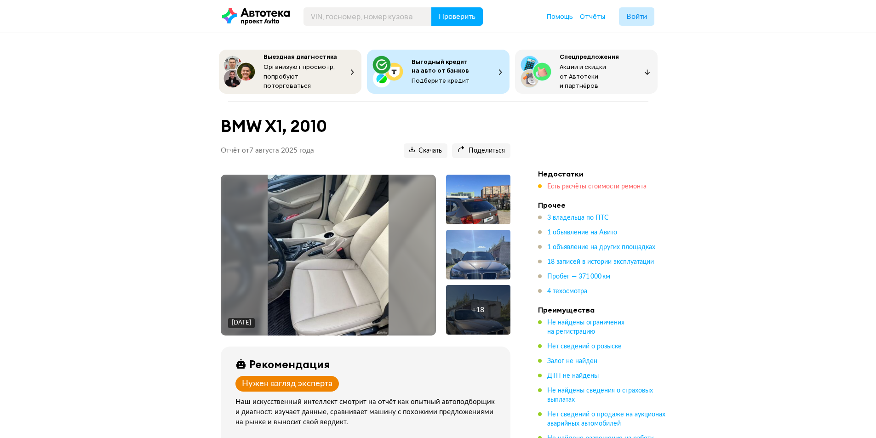
click at [604, 186] on span "Есть расчёты стоимости ремонта" at bounding box center [596, 187] width 99 height 6
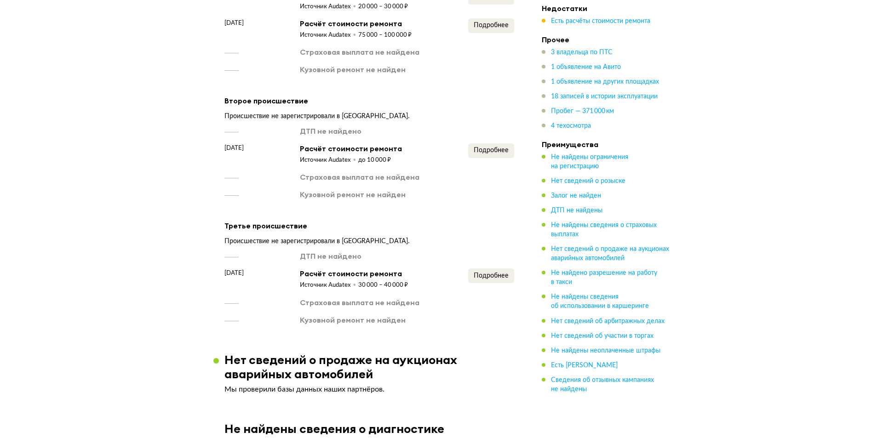
scroll to position [1357, 0]
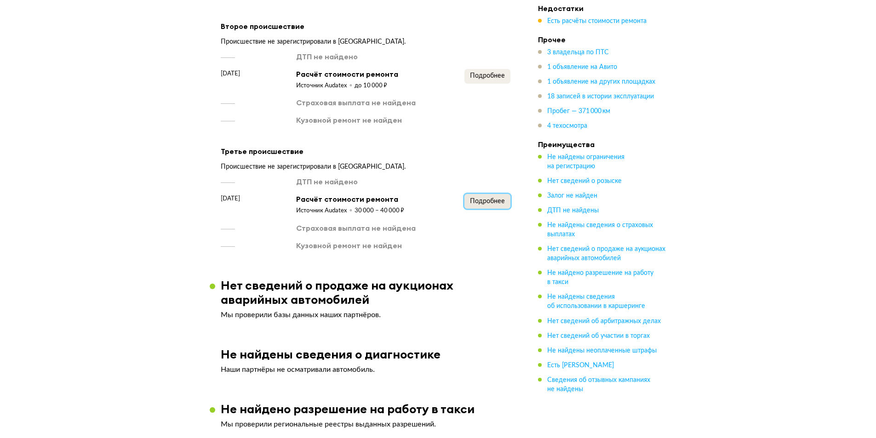
click at [477, 198] on span "Подробнее" at bounding box center [487, 201] width 35 height 6
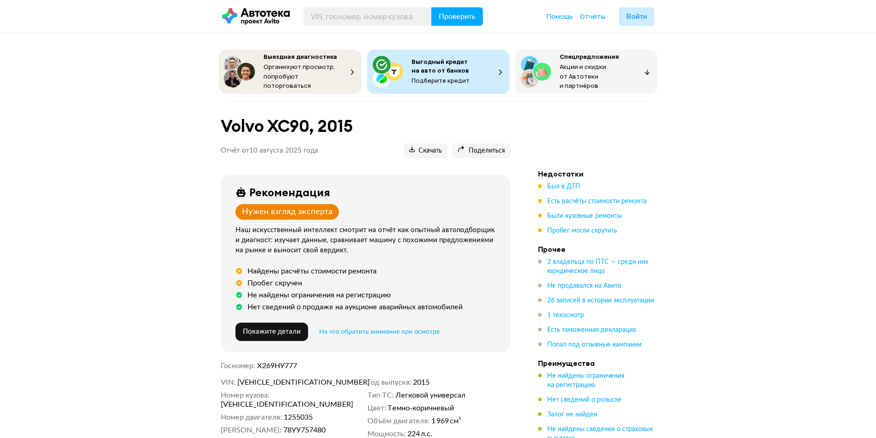
click at [611, 202] on span "Есть расчёты стоимости ремонта" at bounding box center [596, 201] width 99 height 9
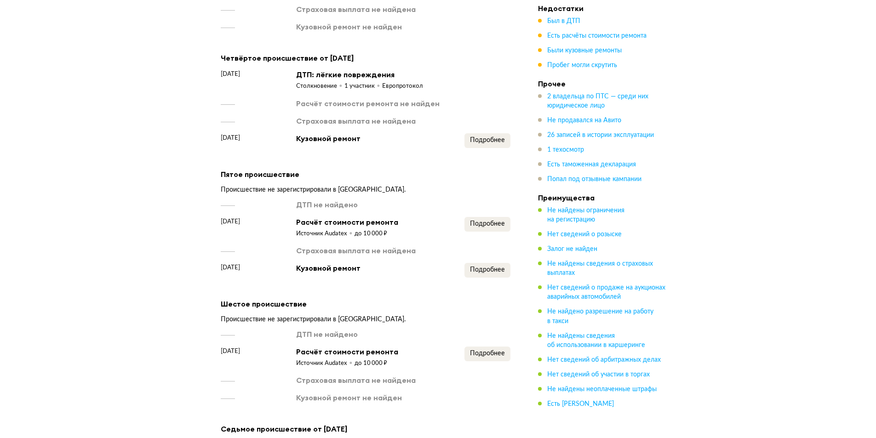
scroll to position [1330, 0]
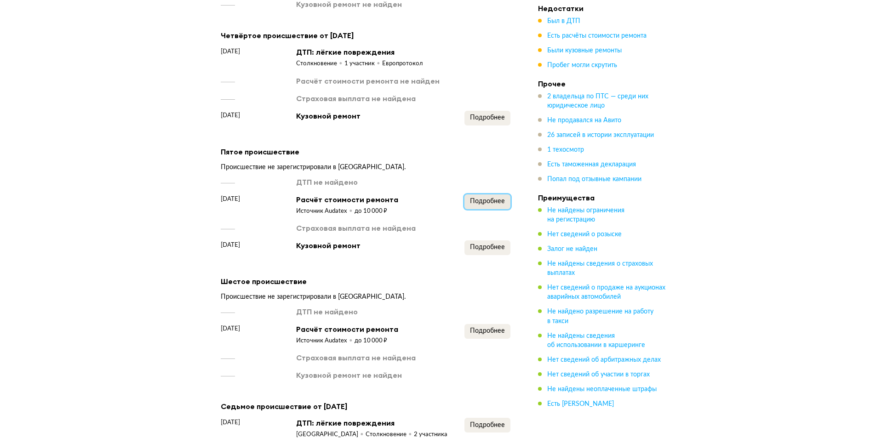
click at [482, 205] on span "Подробнее" at bounding box center [487, 201] width 35 height 6
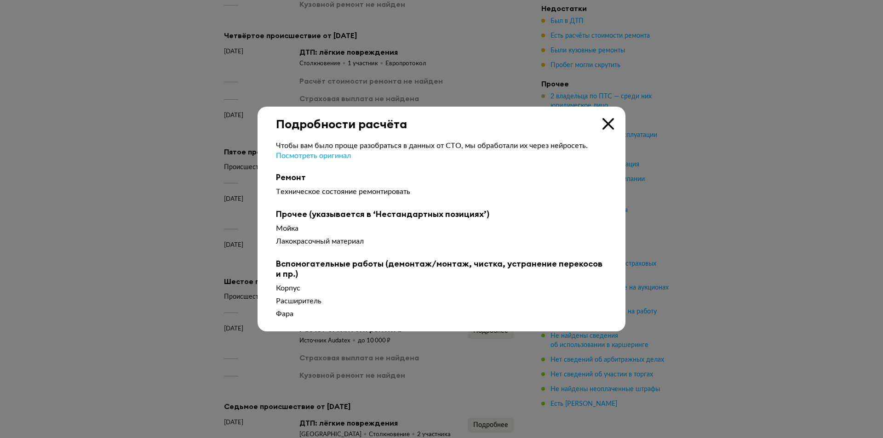
click at [608, 128] on icon at bounding box center [609, 124] width 12 height 12
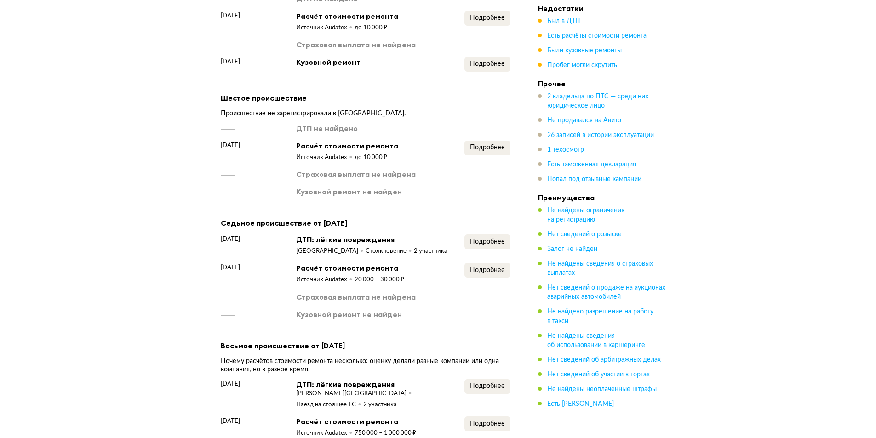
scroll to position [1514, 0]
click at [501, 155] on button "Подробнее" at bounding box center [488, 147] width 46 height 15
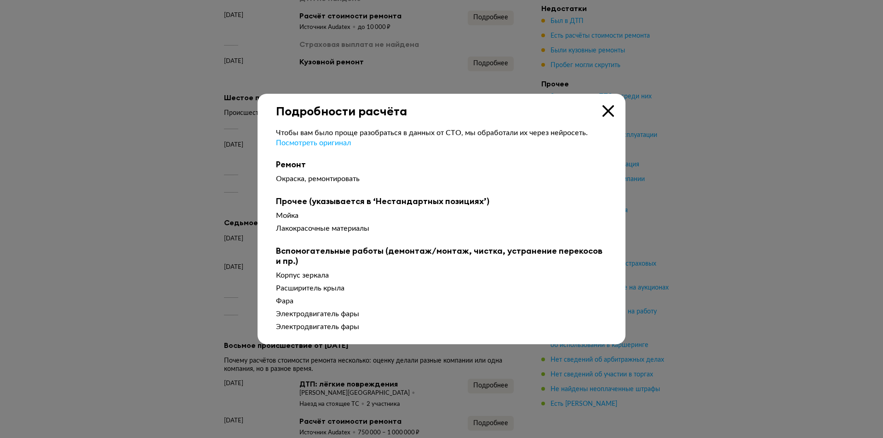
click at [612, 108] on icon at bounding box center [609, 111] width 12 height 12
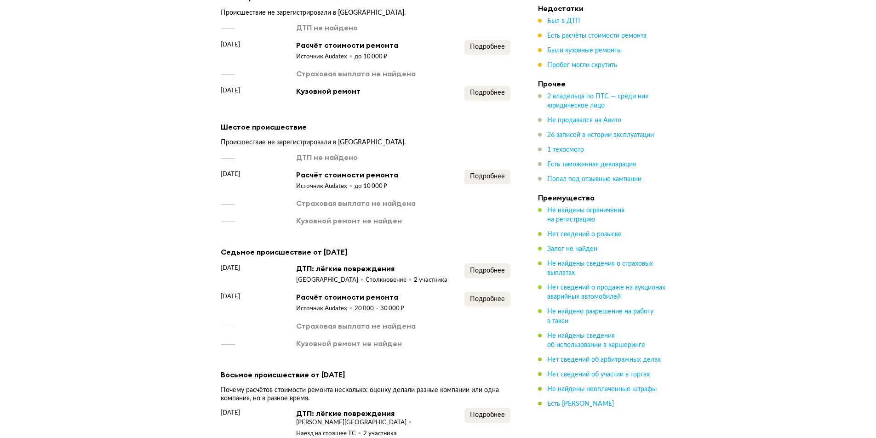
scroll to position [1468, 0]
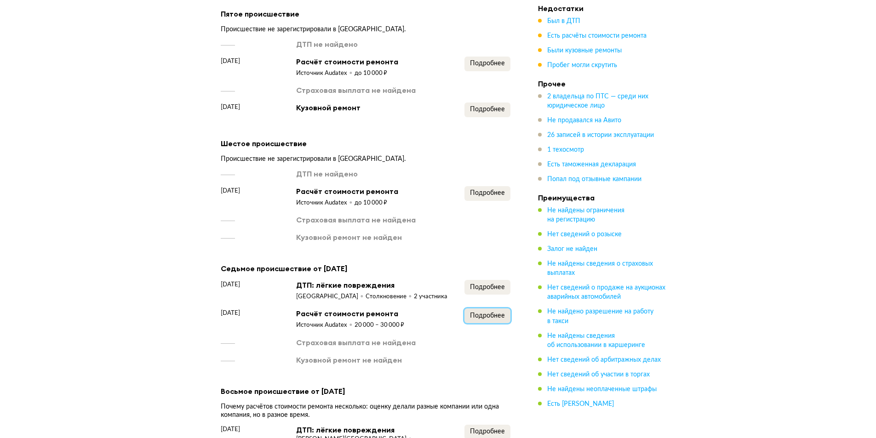
click at [483, 319] on span "Подробнее" at bounding box center [487, 316] width 35 height 6
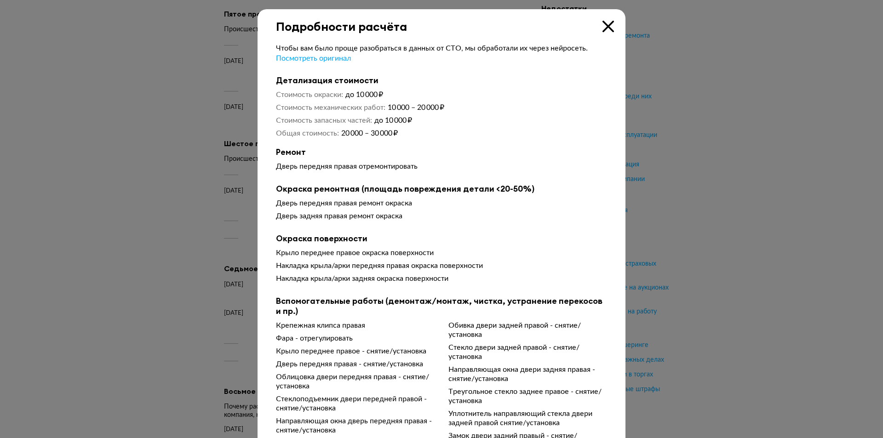
drag, startPoint x: 603, startPoint y: 20, endPoint x: 592, endPoint y: 33, distance: 16.6
click at [603, 21] on div "Подробности расчёта Чтобы вам было проще разобраться в данных от СТО, мы обрабо…" at bounding box center [442, 269] width 368 height 521
click at [610, 27] on icon at bounding box center [609, 27] width 12 height 12
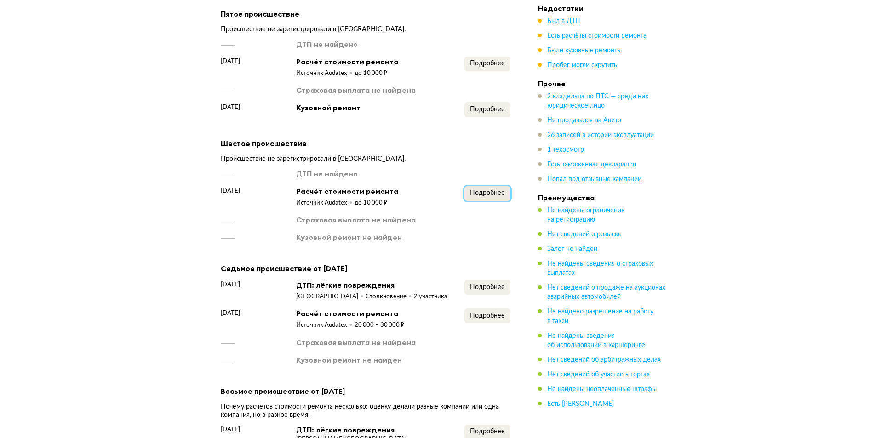
click at [508, 191] on button "Подробнее" at bounding box center [488, 193] width 46 height 15
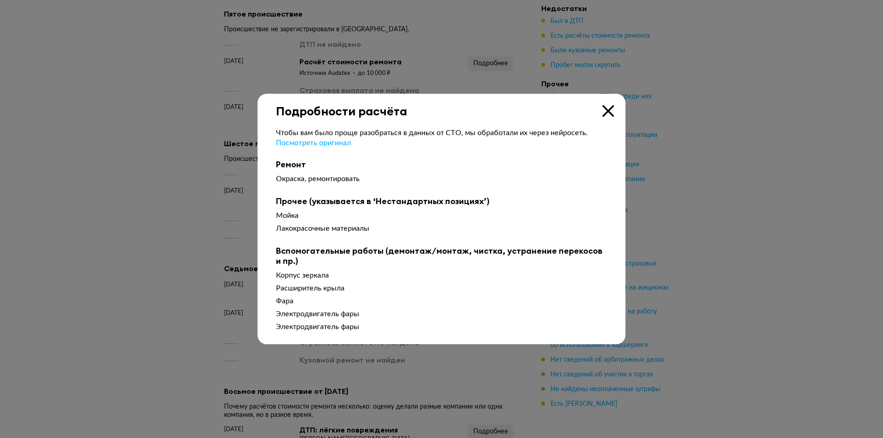
click at [116, 279] on div at bounding box center [441, 219] width 883 height 438
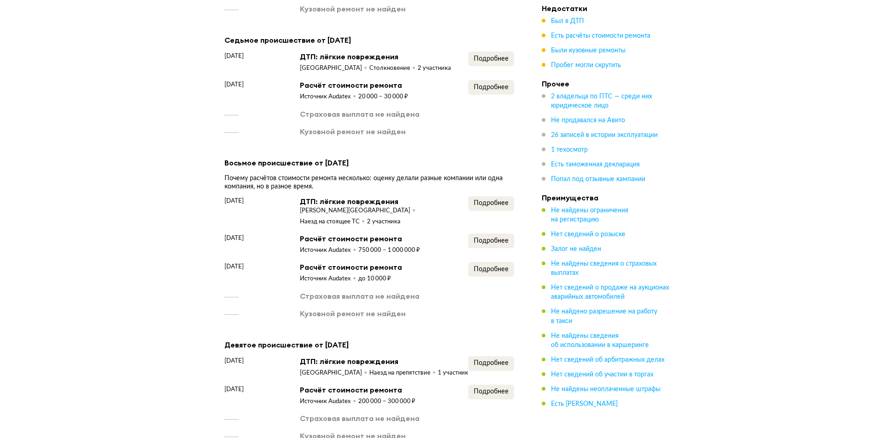
scroll to position [1698, 0]
click at [483, 88] on span "Подробнее" at bounding box center [487, 86] width 35 height 6
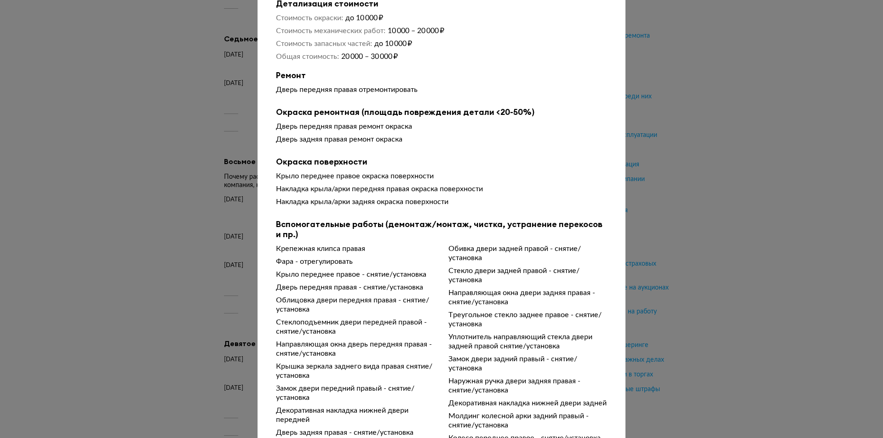
scroll to position [76, 0]
drag, startPoint x: 448, startPoint y: 428, endPoint x: 522, endPoint y: 431, distance: 74.1
click at [522, 431] on div "Молдинг колесной арки задний правый - снятие/установка" at bounding box center [528, 421] width 159 height 18
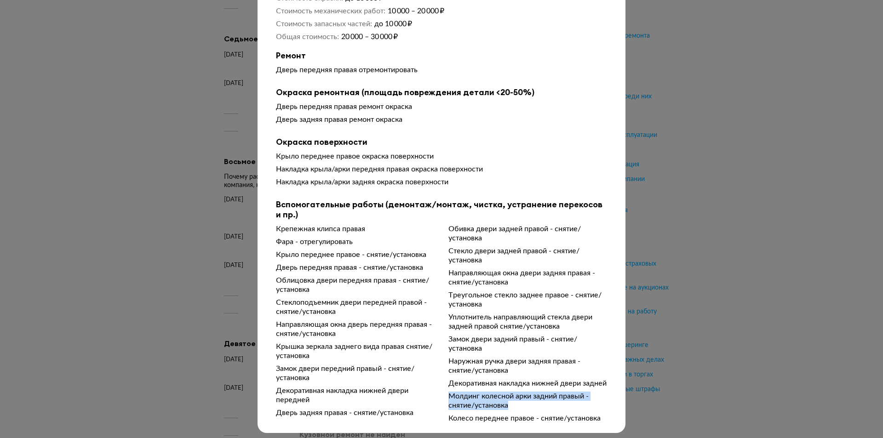
scroll to position [111, 0]
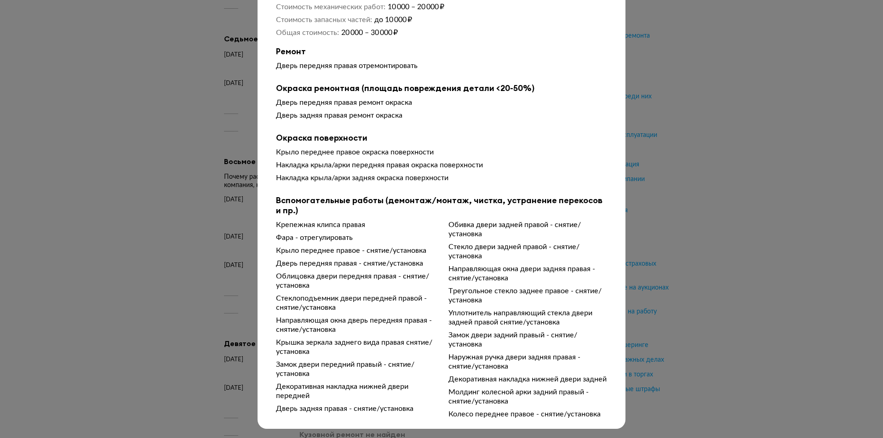
click at [605, 416] on div "Чтобы вам было проще разобраться в данных от СТО, мы обработали их через нейрос…" at bounding box center [442, 176] width 368 height 487
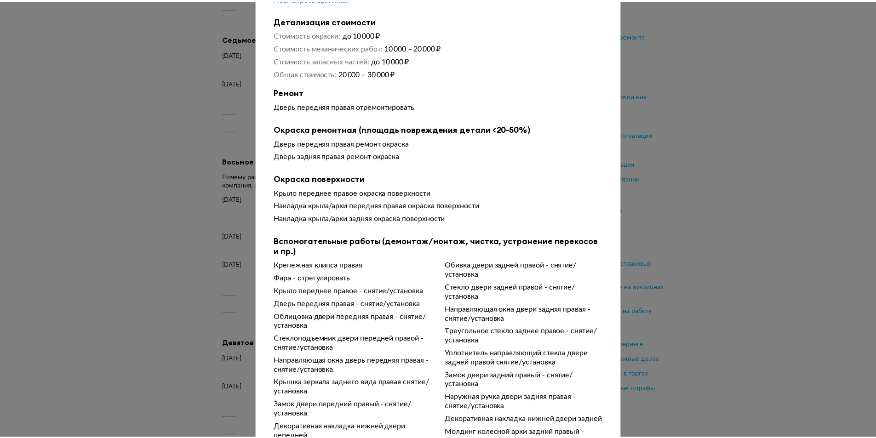
scroll to position [0, 0]
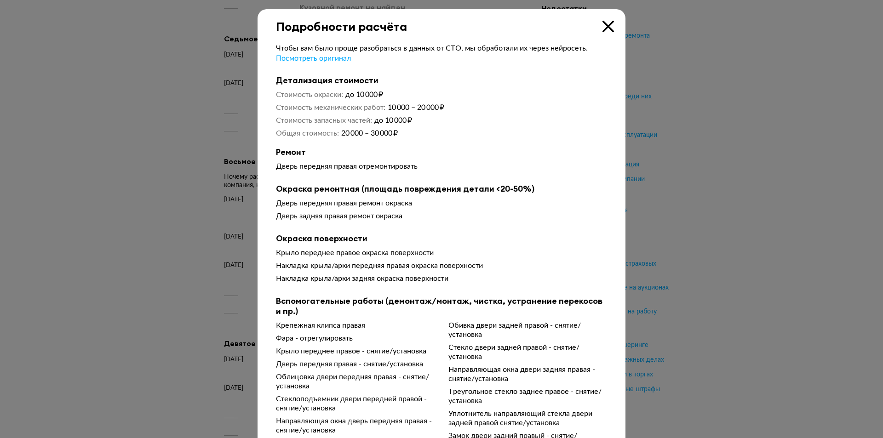
click at [607, 29] on icon at bounding box center [609, 27] width 12 height 12
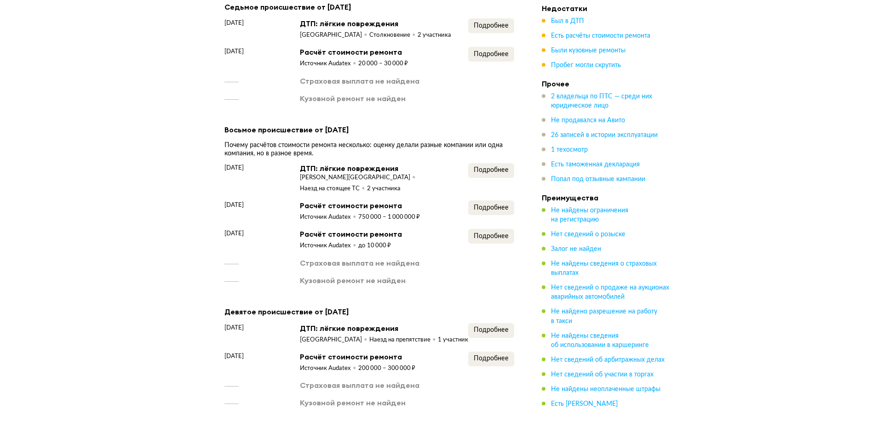
scroll to position [1698, 0]
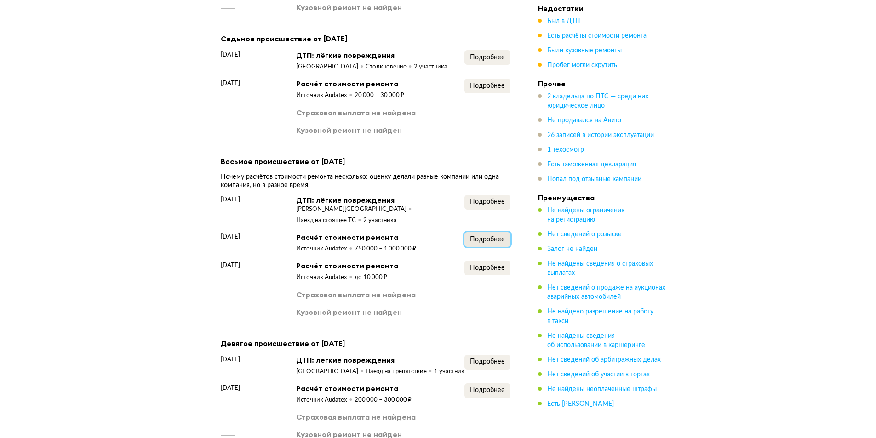
click at [484, 242] on span "Подробнее" at bounding box center [487, 239] width 35 height 6
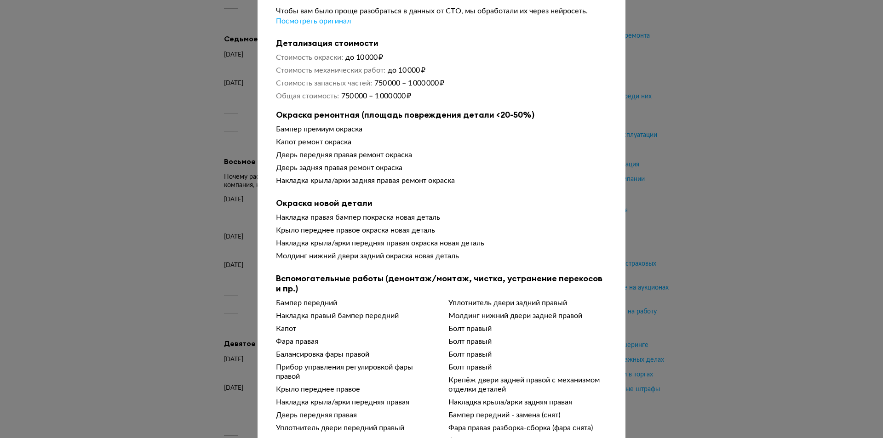
scroll to position [65, 0]
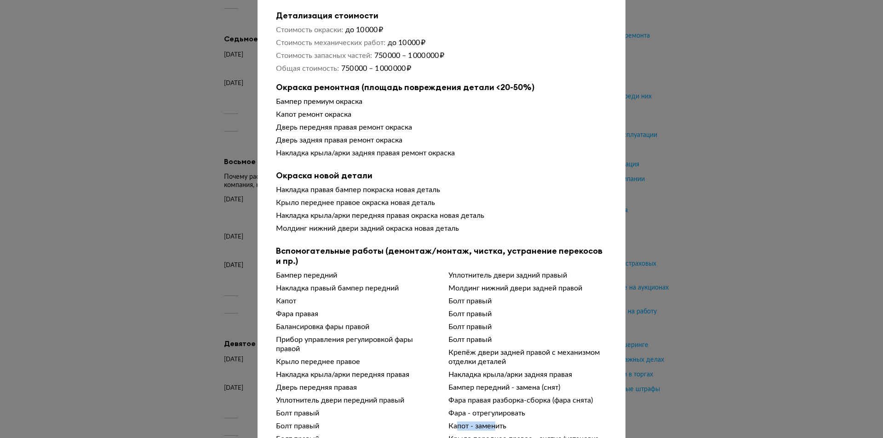
drag, startPoint x: 453, startPoint y: 429, endPoint x: 492, endPoint y: 425, distance: 39.4
click at [492, 425] on div "Капот - заменить" at bounding box center [528, 426] width 159 height 9
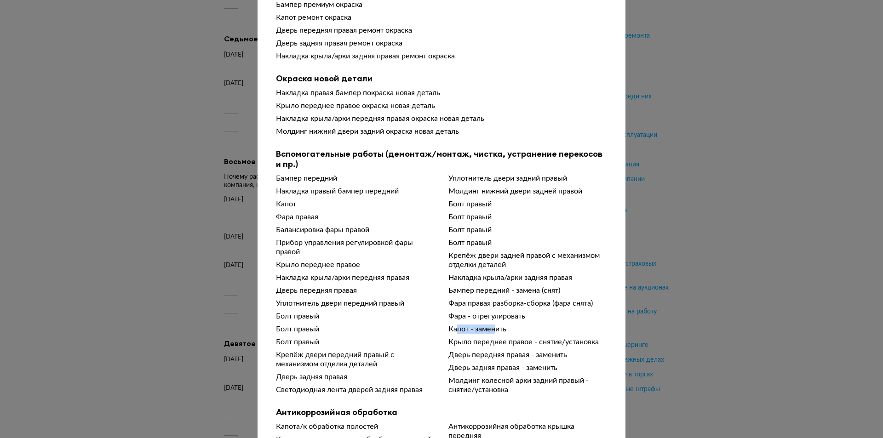
scroll to position [229, 0]
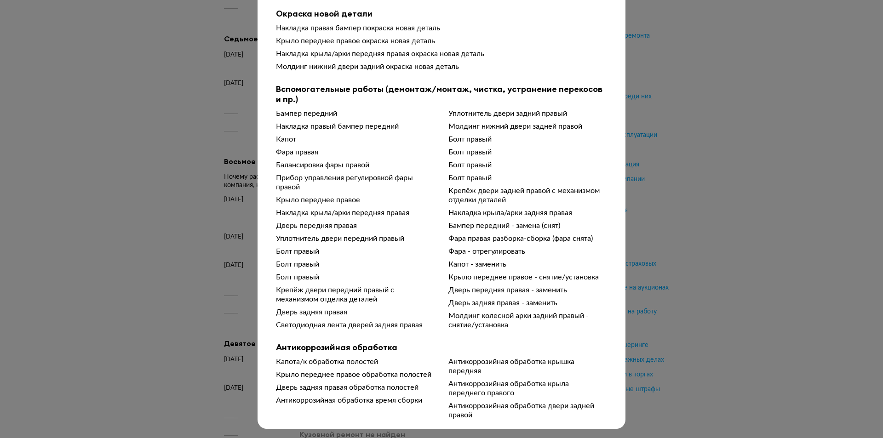
click at [599, 407] on div "Антикоррозийная обработка двери задней правой" at bounding box center [528, 411] width 159 height 18
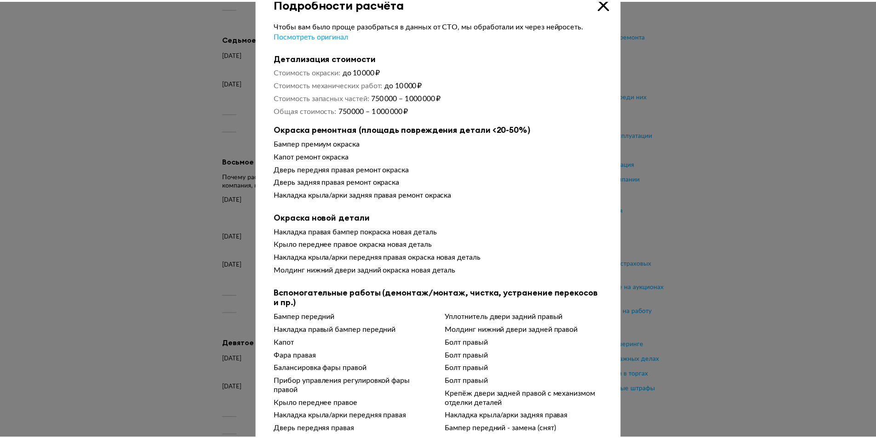
scroll to position [0, 0]
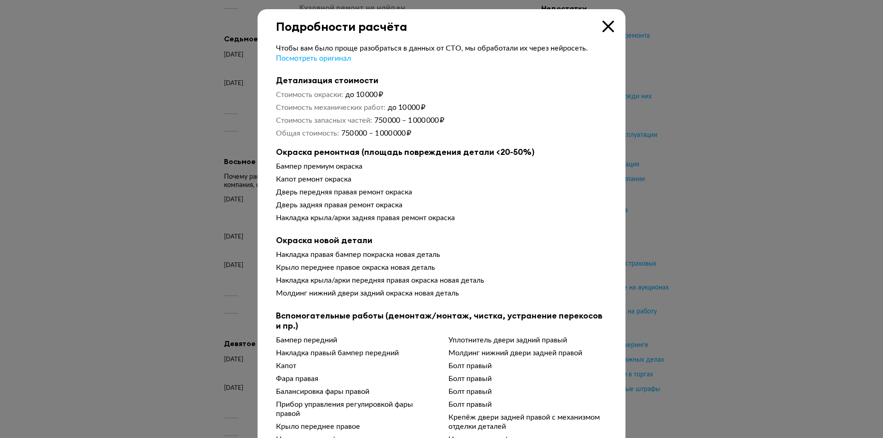
click at [603, 27] on icon at bounding box center [609, 27] width 12 height 12
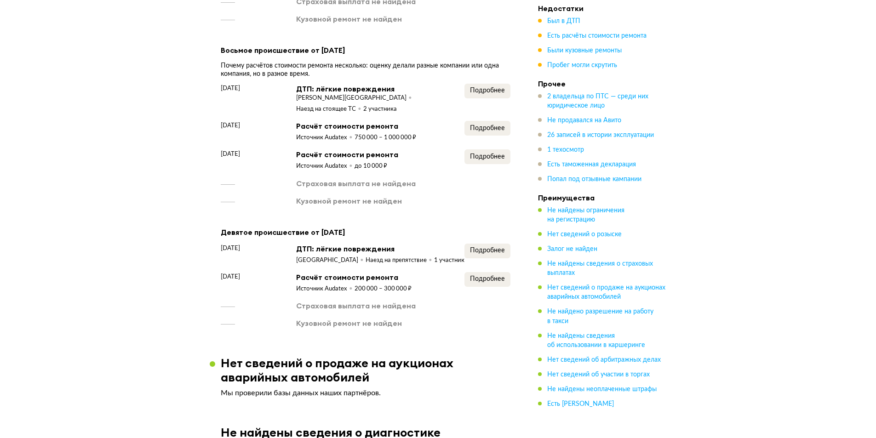
scroll to position [1836, 0]
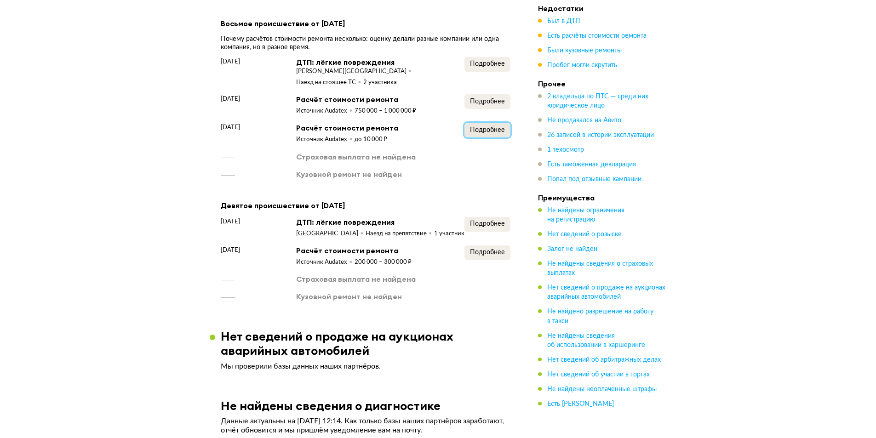
click at [480, 134] on button "Подробнее" at bounding box center [488, 130] width 46 height 15
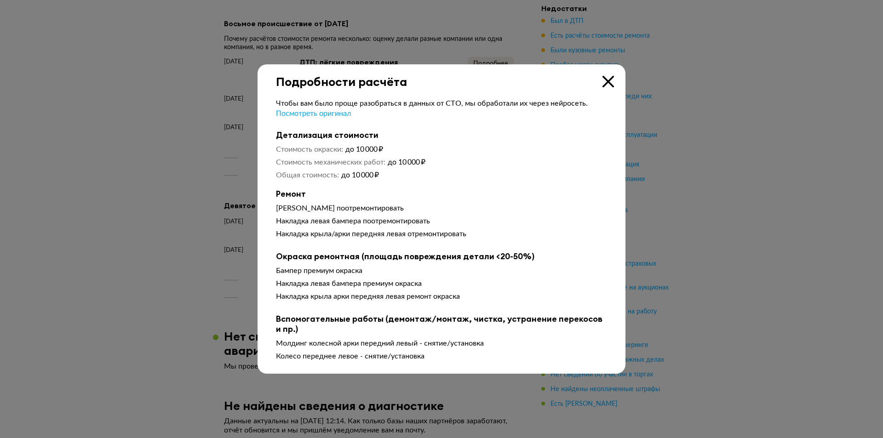
click at [593, 82] on div "Подробности расчёта" at bounding box center [442, 76] width 368 height 24
click at [602, 82] on div "Подробности расчёта" at bounding box center [442, 76] width 368 height 24
click at [608, 78] on icon at bounding box center [609, 82] width 12 height 12
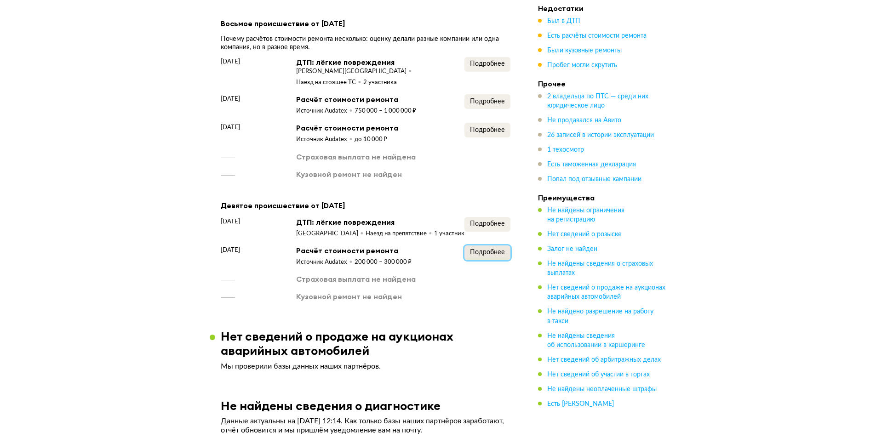
click at [486, 253] on span "Подробнее" at bounding box center [487, 252] width 35 height 6
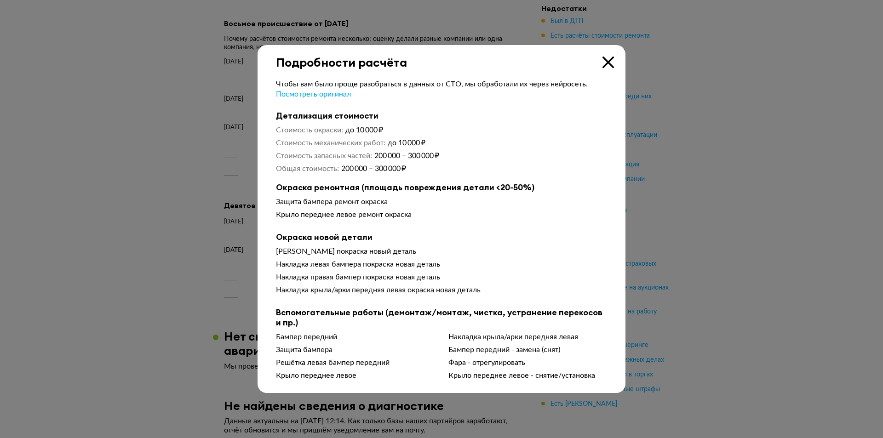
click at [614, 58] on div "Подробности расчёта" at bounding box center [442, 57] width 368 height 24
click at [611, 58] on icon at bounding box center [609, 63] width 12 height 12
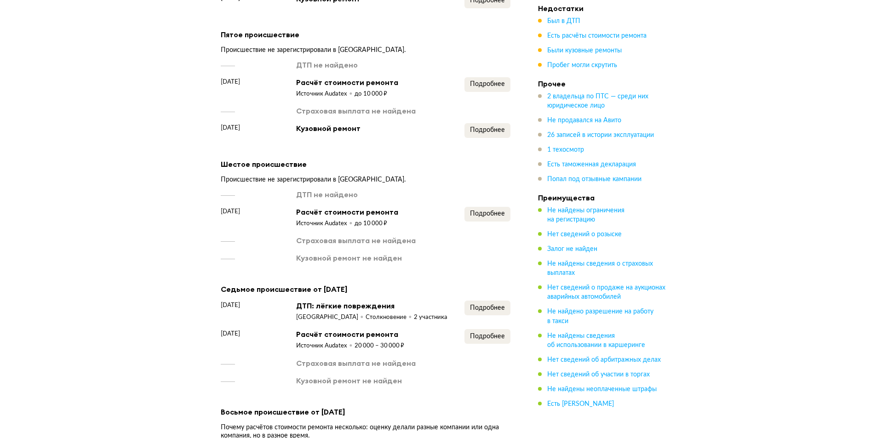
scroll to position [1468, 0]
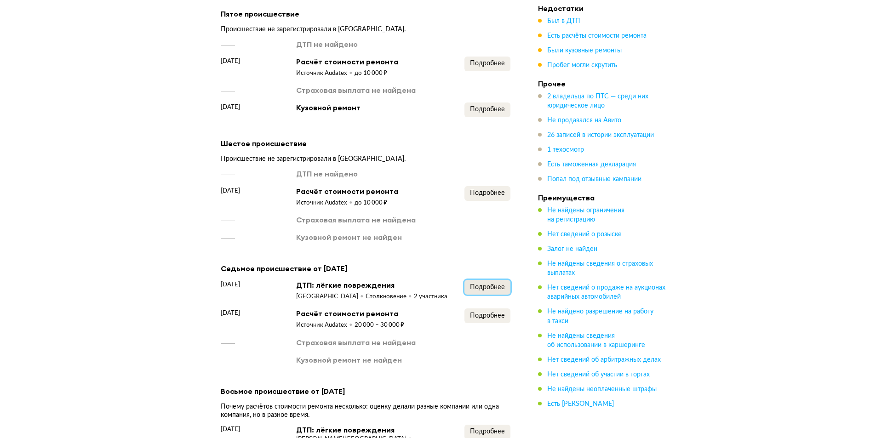
click at [483, 291] on span "Подробнее" at bounding box center [487, 287] width 35 height 6
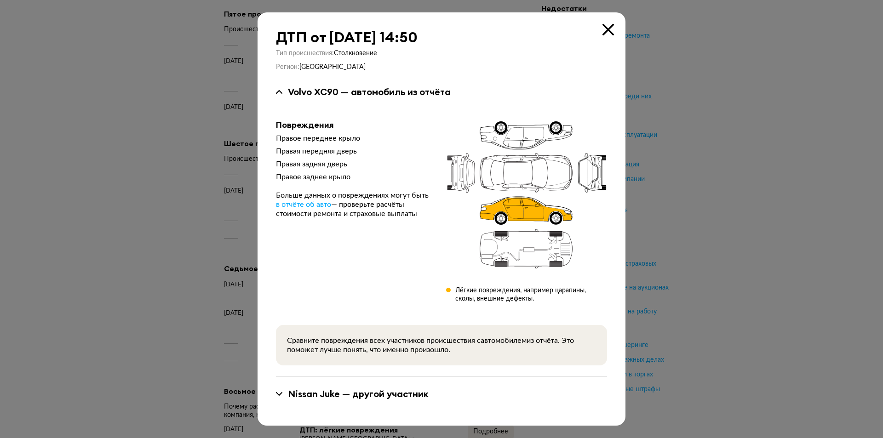
click at [610, 35] on icon at bounding box center [609, 30] width 12 height 12
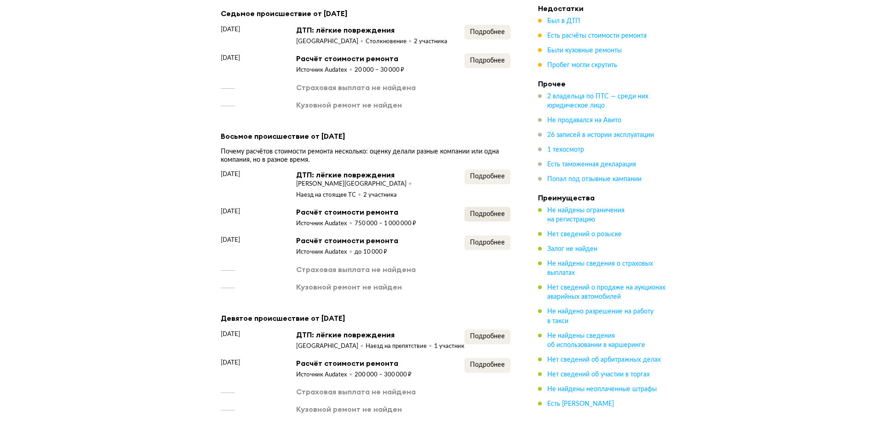
scroll to position [1744, 0]
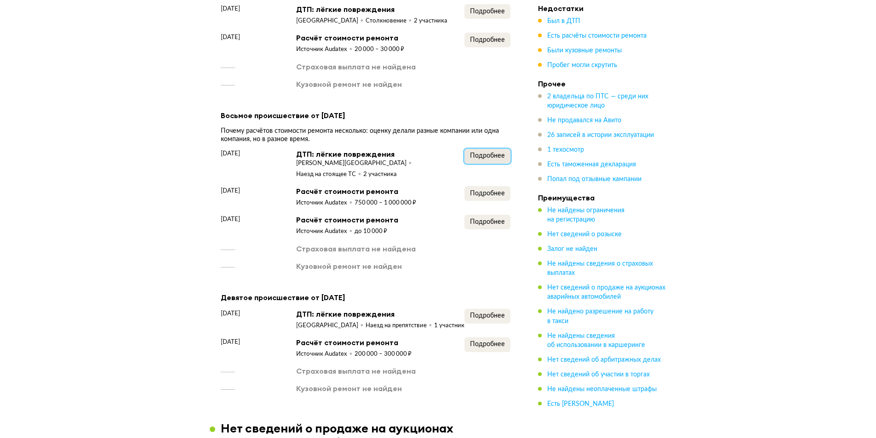
click at [496, 158] on span "Подробнее" at bounding box center [487, 156] width 35 height 6
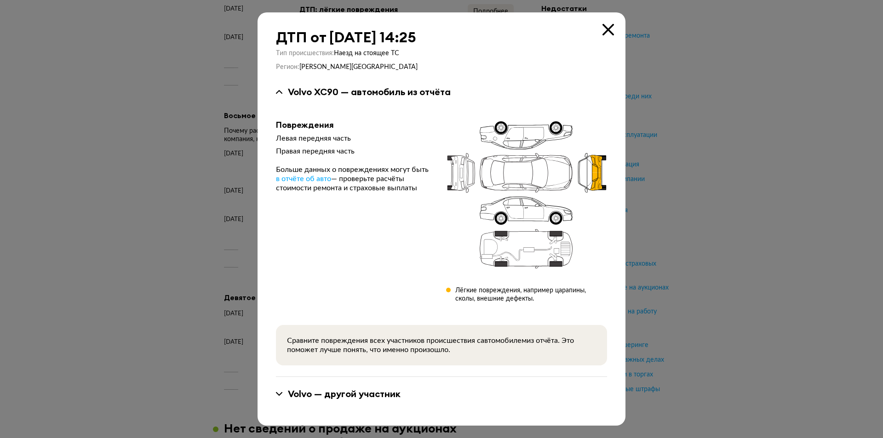
click at [612, 34] on icon at bounding box center [609, 30] width 12 height 12
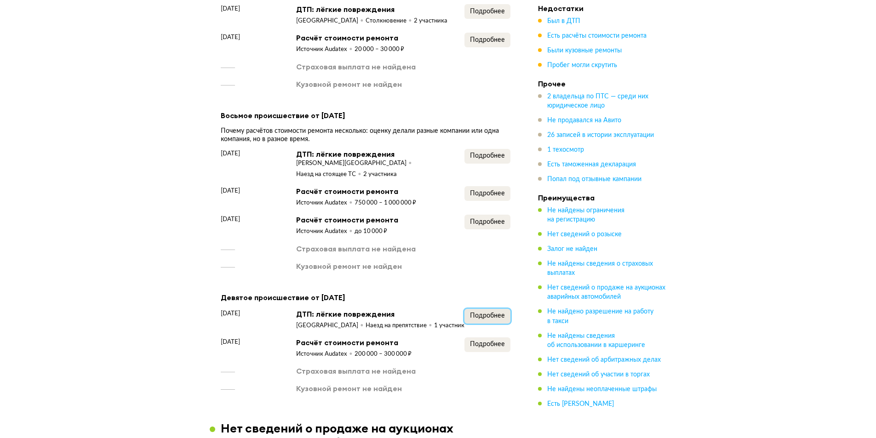
click at [473, 313] on span "Подробнее" at bounding box center [487, 316] width 35 height 6
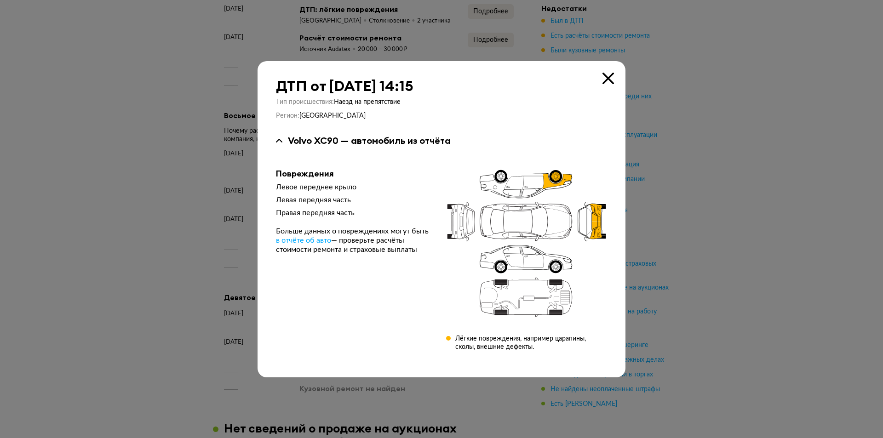
click at [613, 82] on icon at bounding box center [609, 79] width 12 height 12
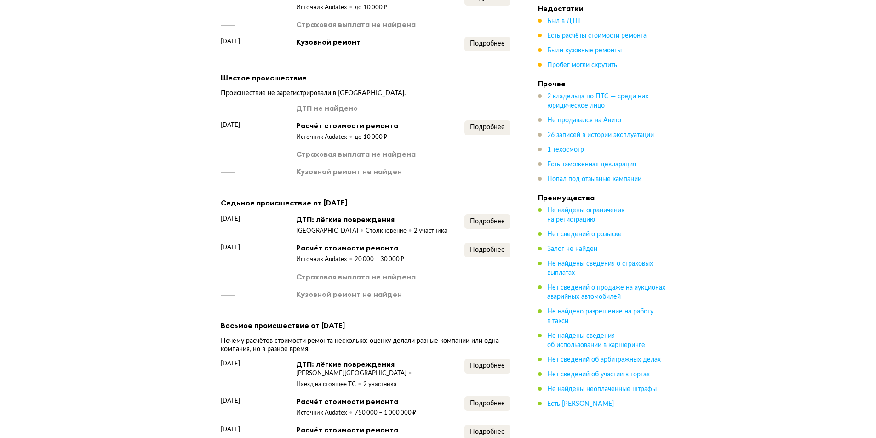
scroll to position [1514, 0]
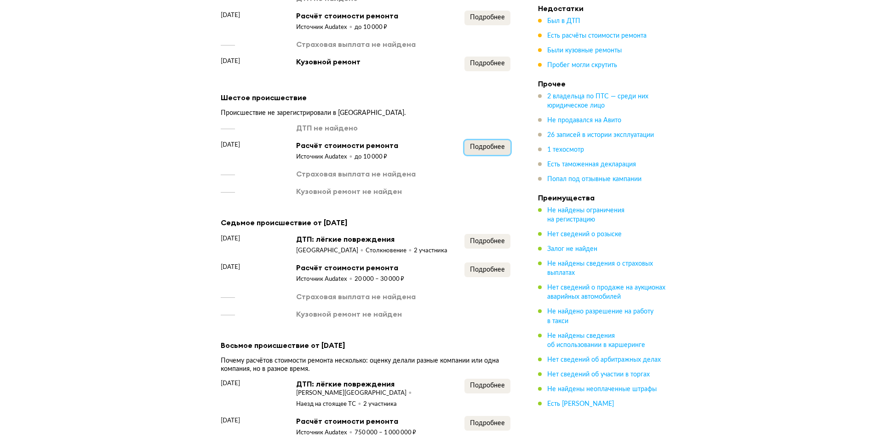
click at [478, 150] on span "Подробнее" at bounding box center [487, 147] width 35 height 6
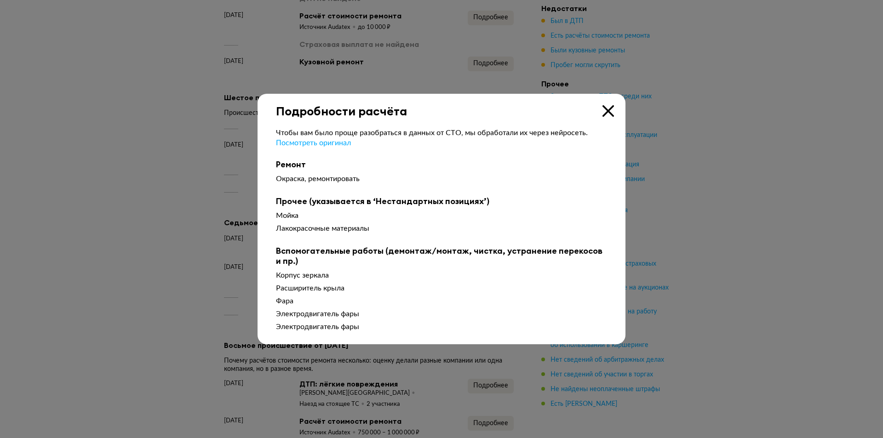
click at [609, 109] on icon at bounding box center [609, 111] width 12 height 12
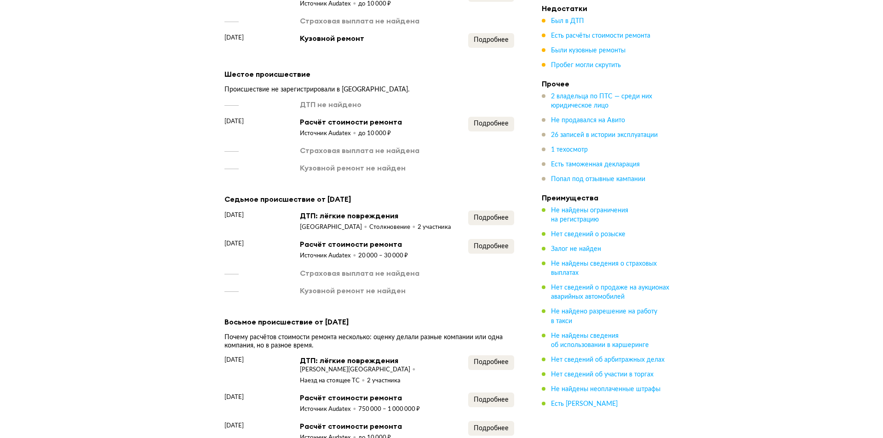
scroll to position [1560, 0]
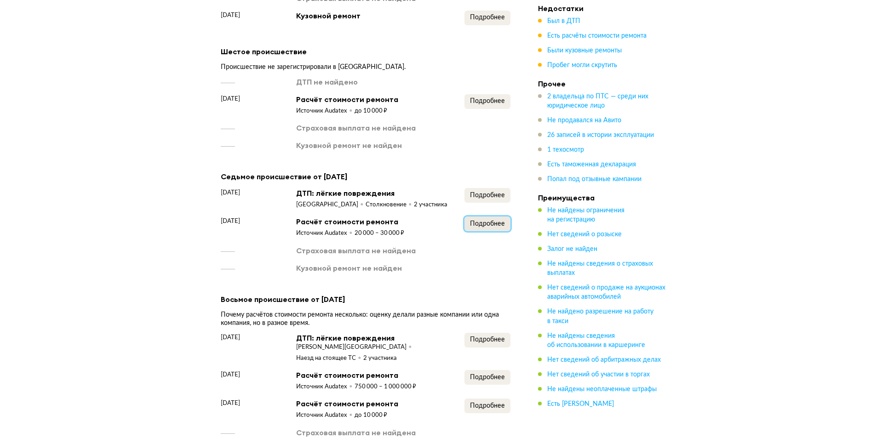
click at [481, 226] on span "Подробнее" at bounding box center [487, 224] width 35 height 6
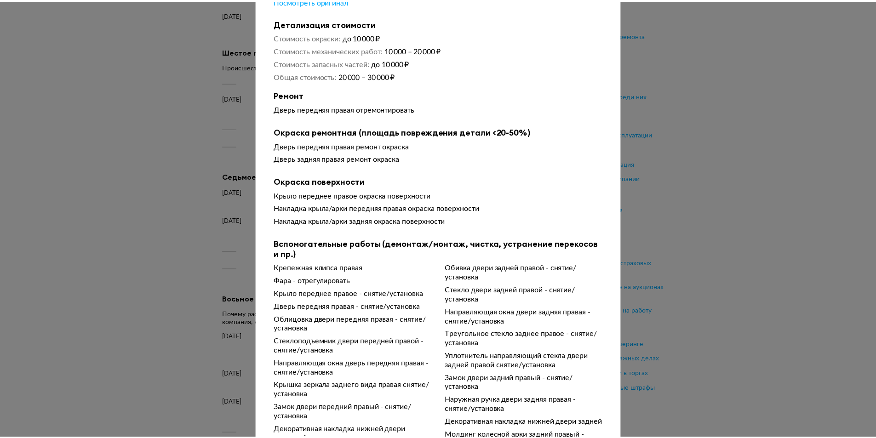
scroll to position [0, 0]
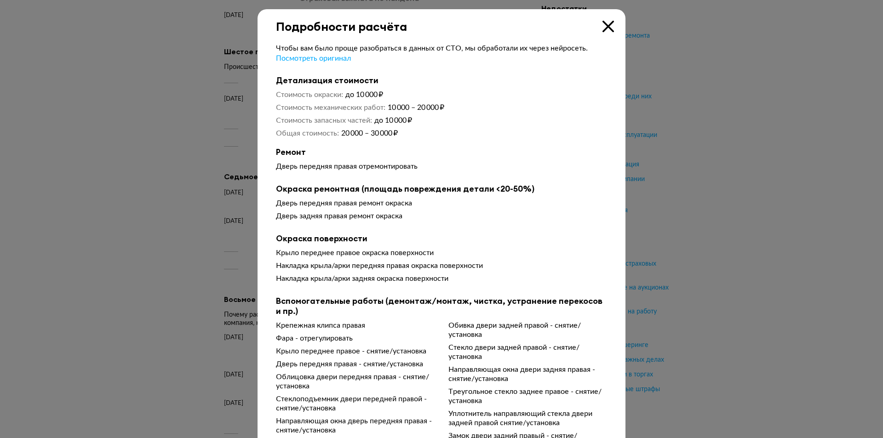
click at [598, 26] on div "Подробности расчёта" at bounding box center [442, 21] width 368 height 24
click at [607, 24] on icon at bounding box center [609, 27] width 12 height 12
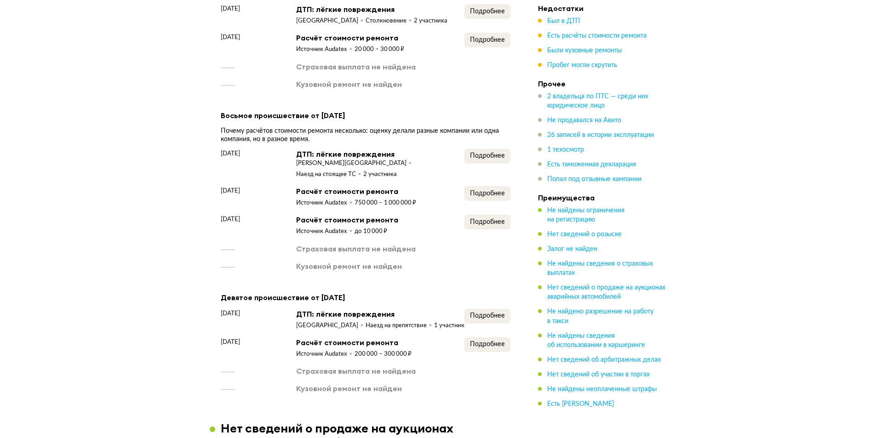
scroll to position [1790, 0]
